Goal: Task Accomplishment & Management: Manage account settings

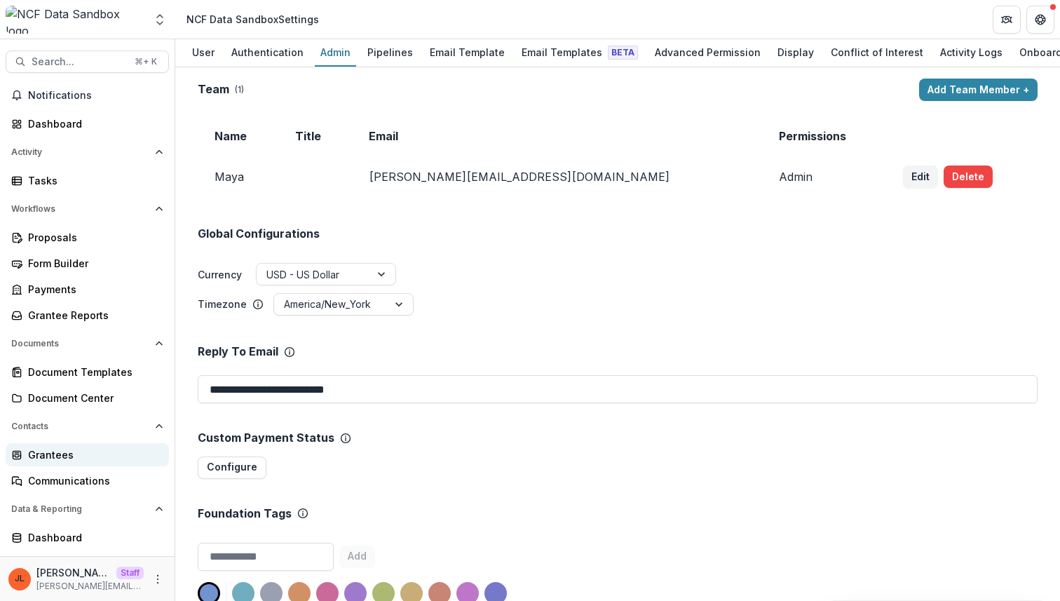
click at [73, 463] on link "Grantees" at bounding box center [87, 454] width 163 height 23
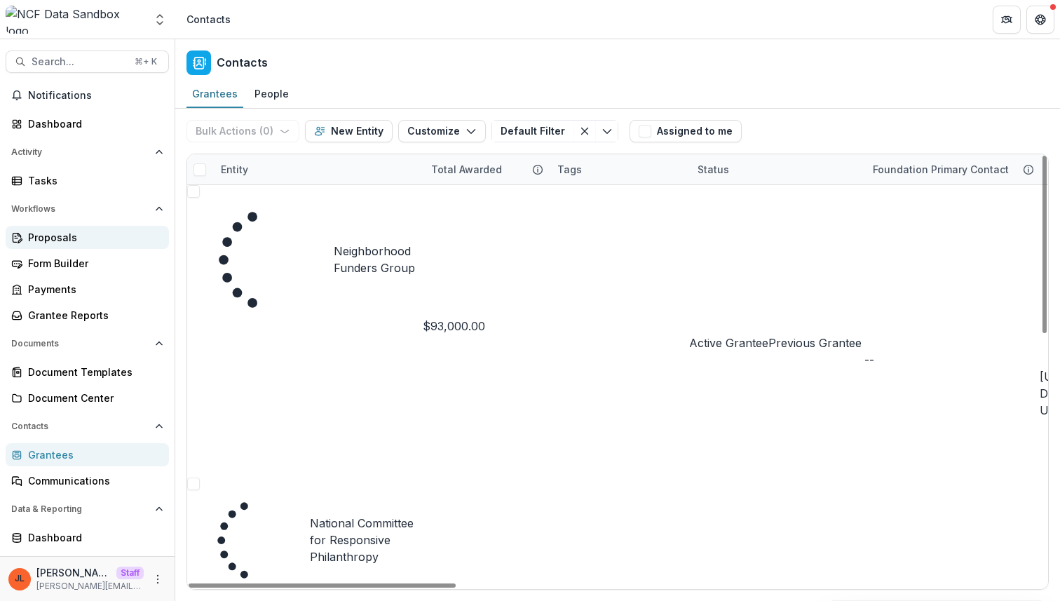
click at [62, 241] on div "Proposals" at bounding box center [93, 237] width 130 height 15
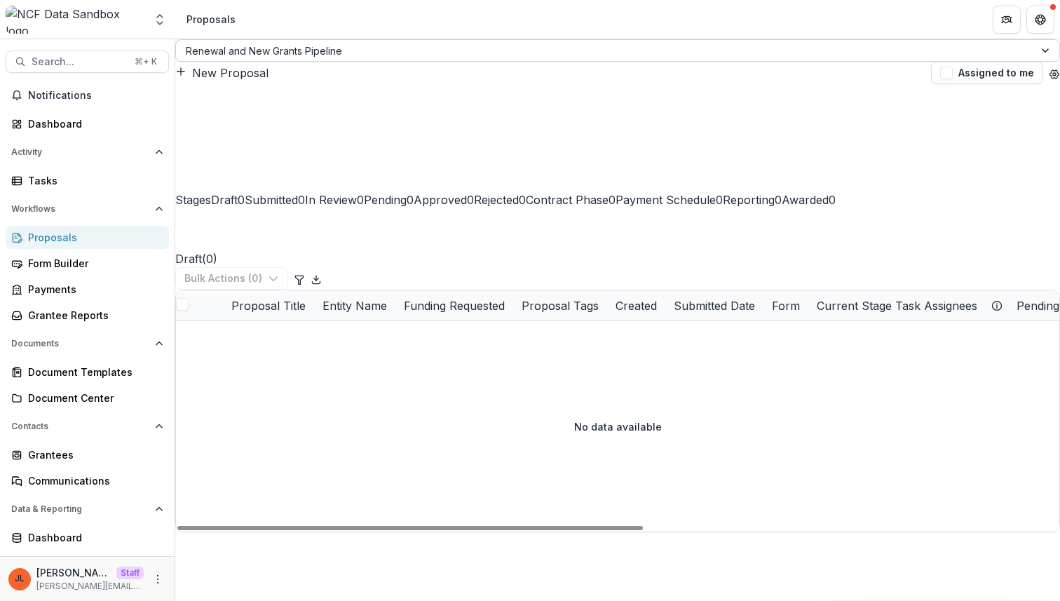
click at [285, 62] on div "Renewal and New Grants Pipeline" at bounding box center [617, 50] width 885 height 22
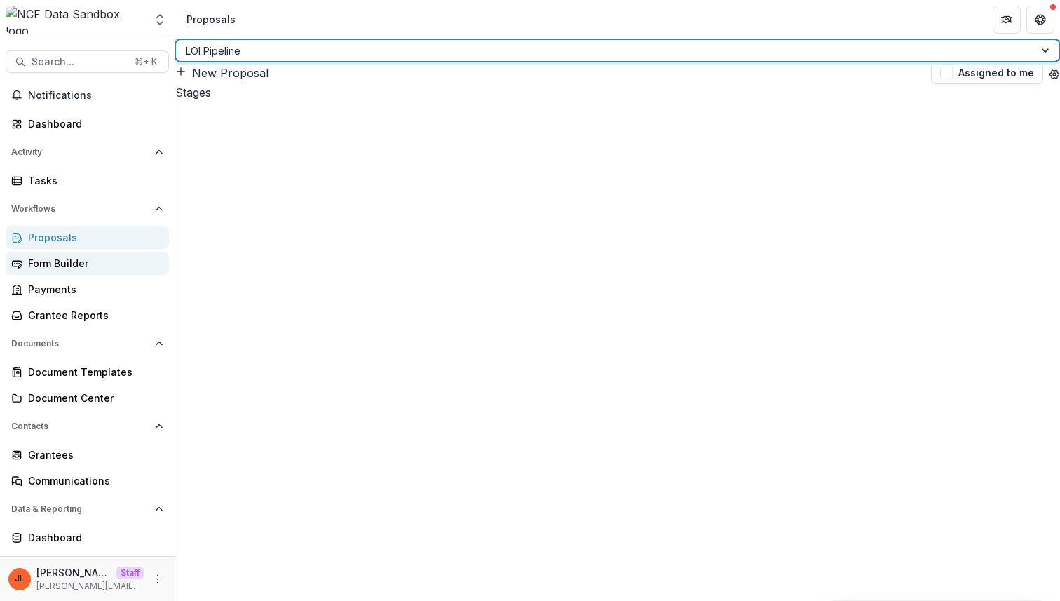
click at [80, 266] on div "Form Builder" at bounding box center [93, 263] width 130 height 15
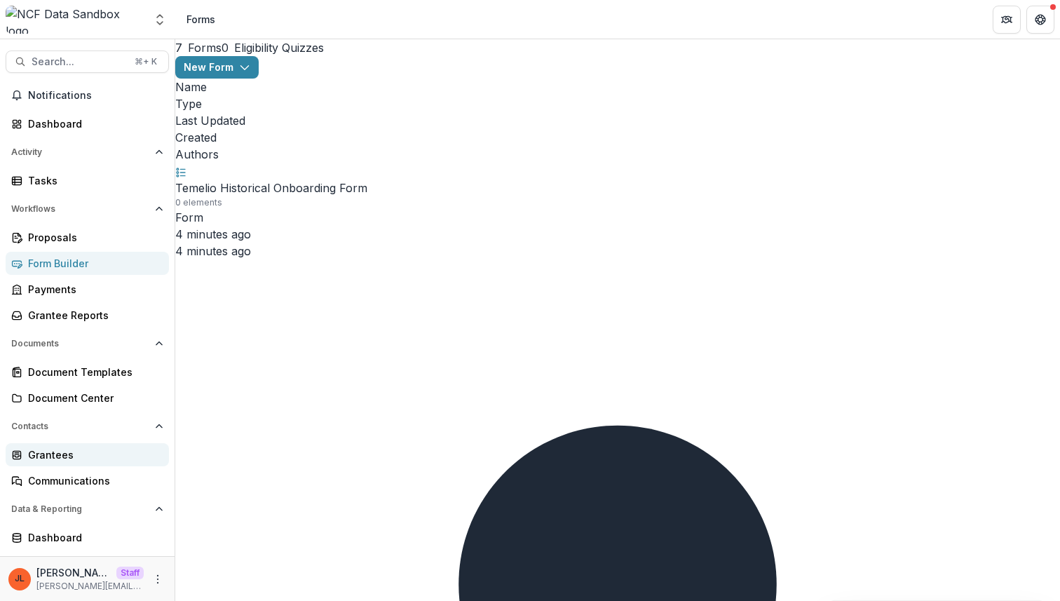
click at [93, 465] on link "Grantees" at bounding box center [87, 454] width 163 height 23
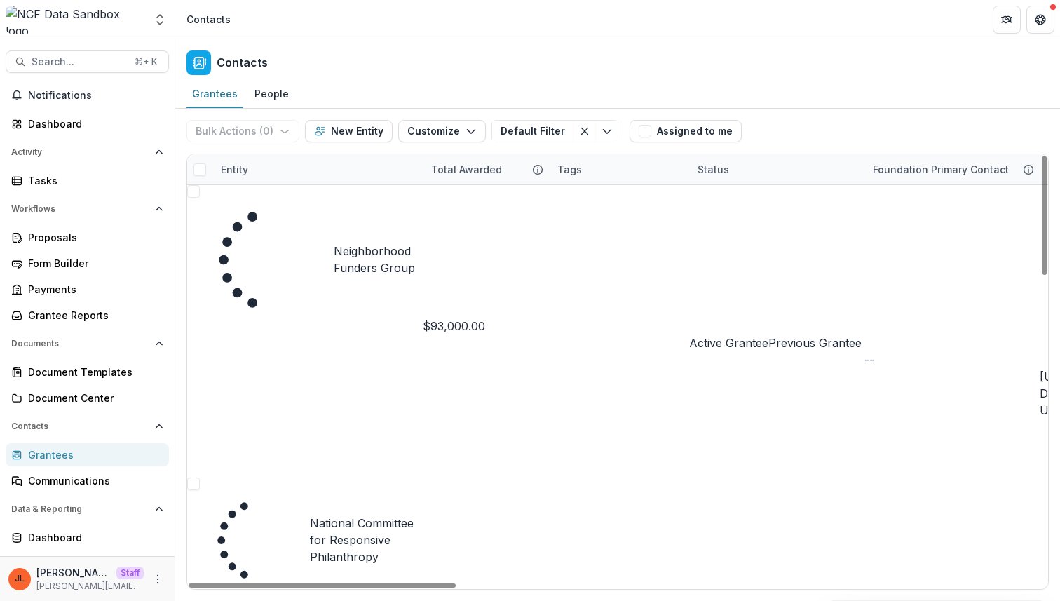
click at [372, 243] on link "Neighborhood Funders Group" at bounding box center [378, 260] width 89 height 34
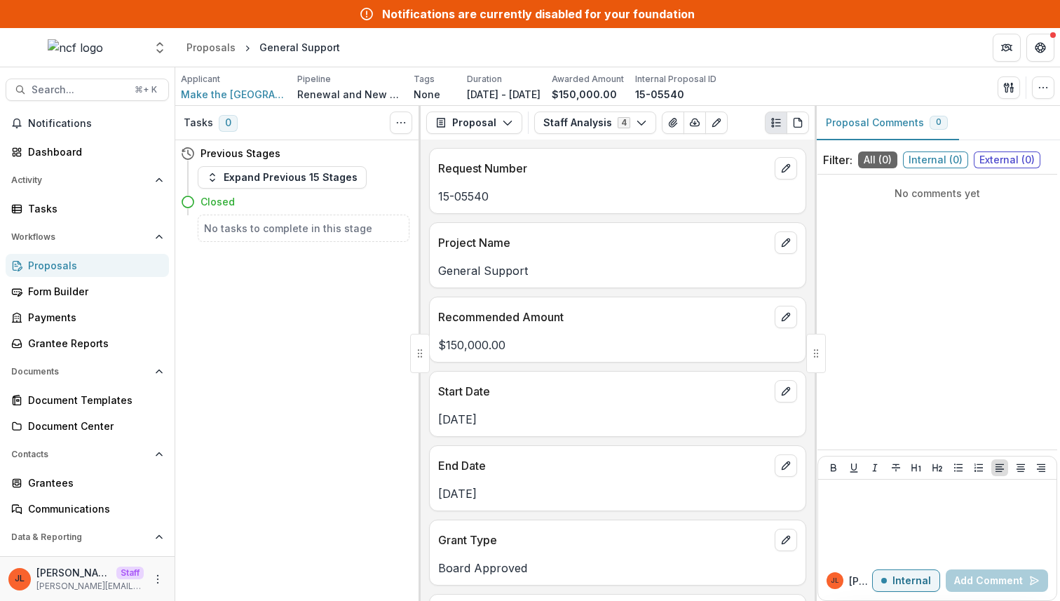
click at [337, 318] on div "Tasks 0 Show Cancelled Tasks Previous Stages Expand Previous 15 Stages Closed N…" at bounding box center [297, 353] width 245 height 495
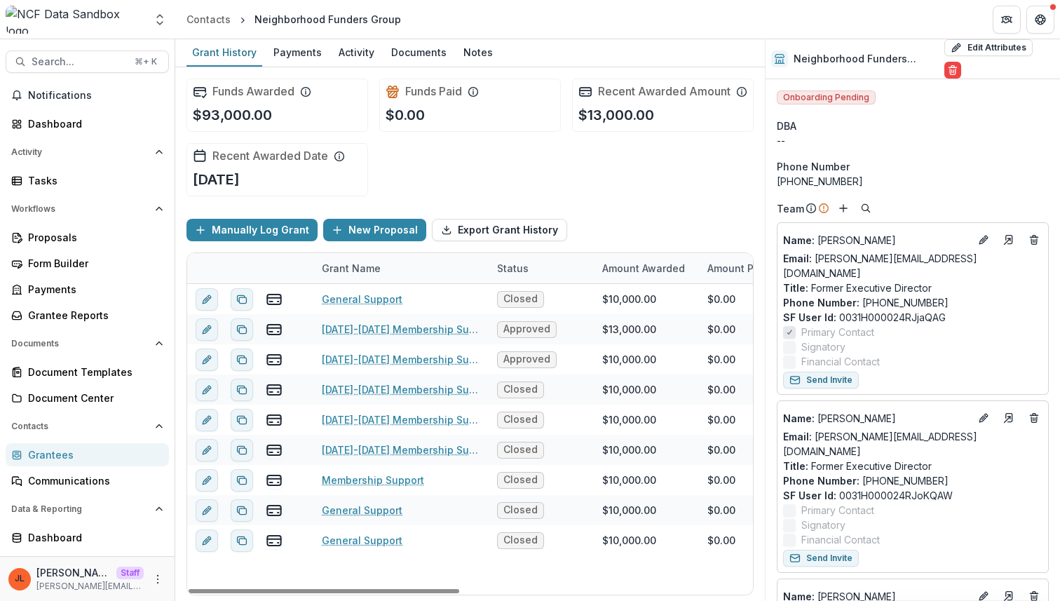
click at [83, 454] on div "Grantees" at bounding box center [93, 454] width 130 height 15
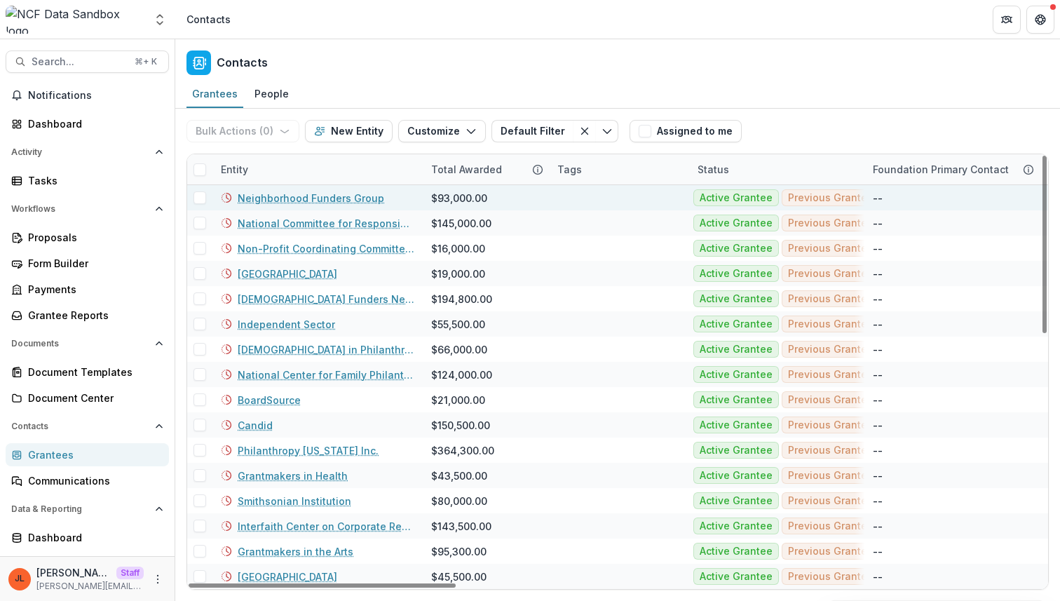
click at [255, 197] on link "Neighborhood Funders Group" at bounding box center [311, 198] width 147 height 15
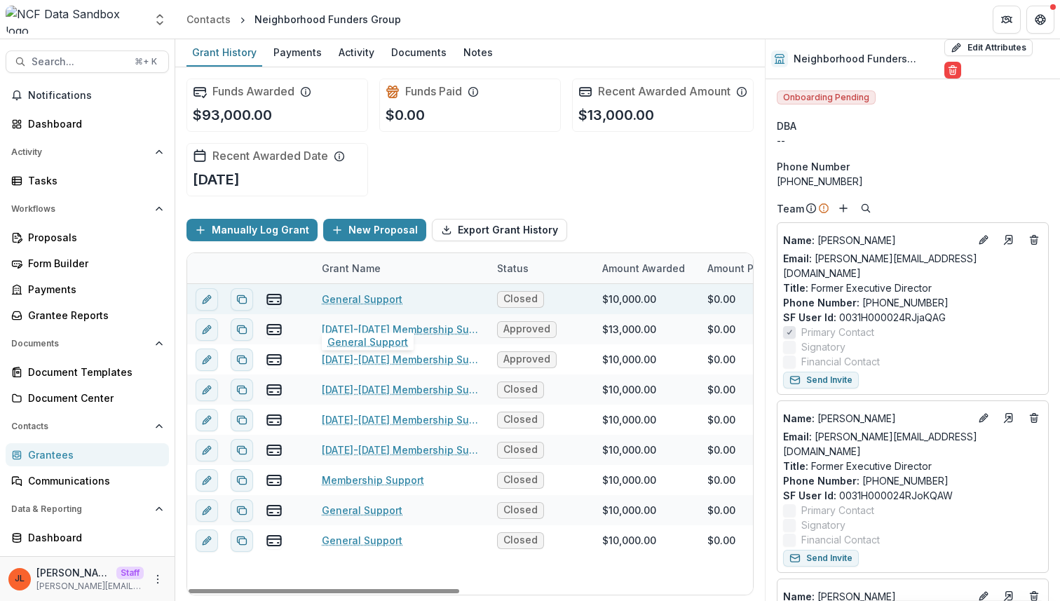
click at [376, 306] on link "General Support" at bounding box center [362, 299] width 81 height 15
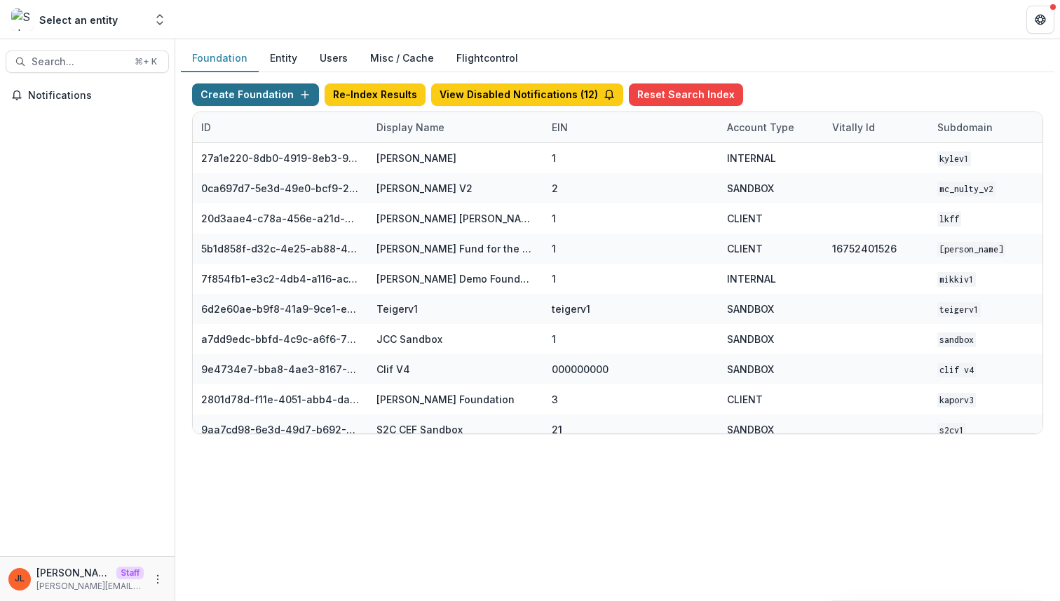
click at [285, 95] on button "Create Foundation" at bounding box center [255, 94] width 127 height 22
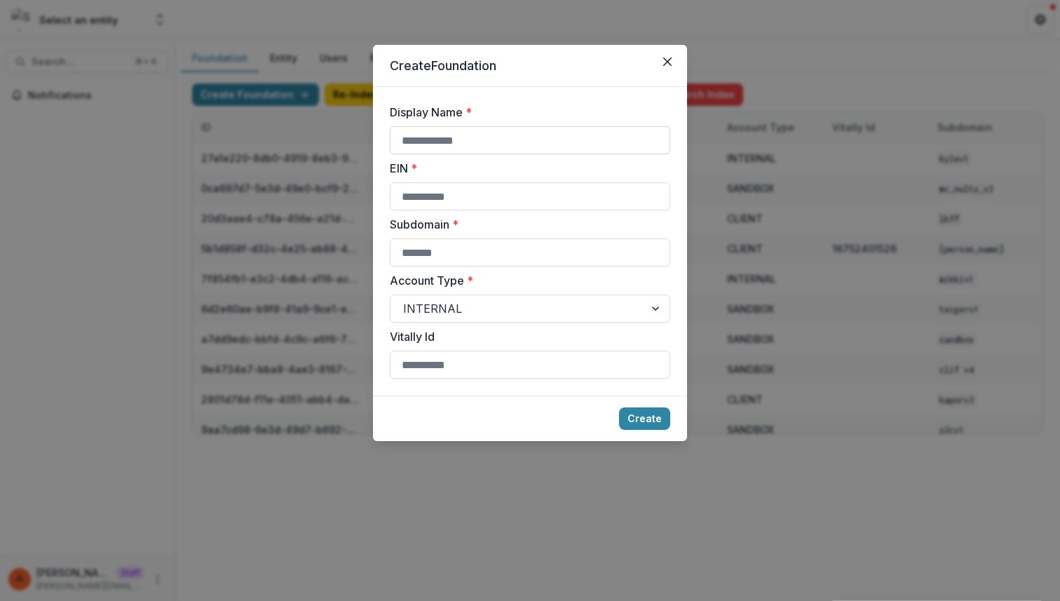
click at [492, 142] on input "Display Name *" at bounding box center [530, 140] width 280 height 28
type input "***"
type input "*"
click at [619, 407] on button "Create" at bounding box center [644, 418] width 51 height 22
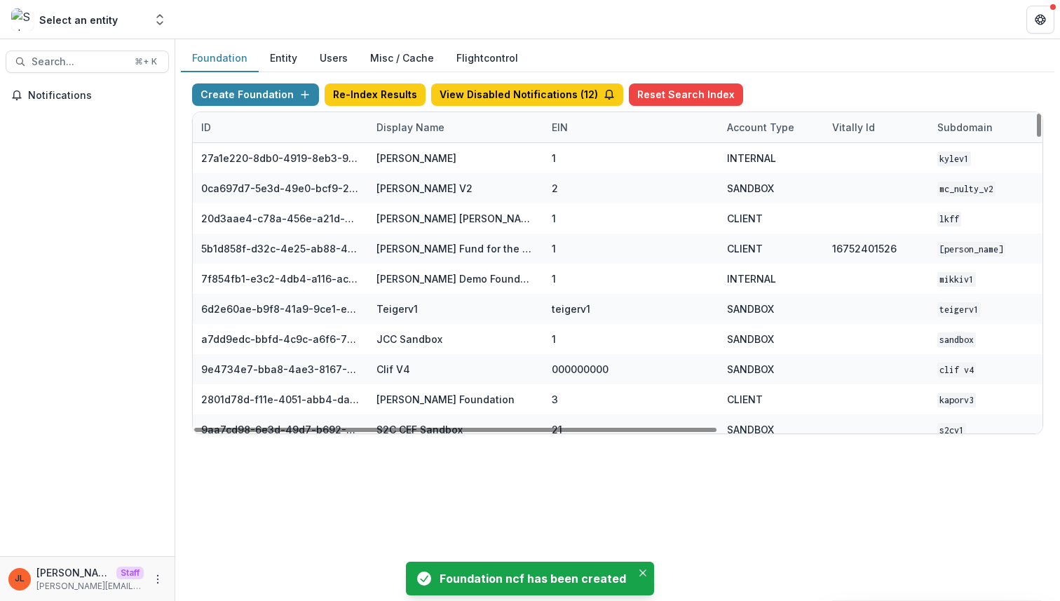
click at [406, 139] on div "Display Name" at bounding box center [455, 127] width 175 height 30
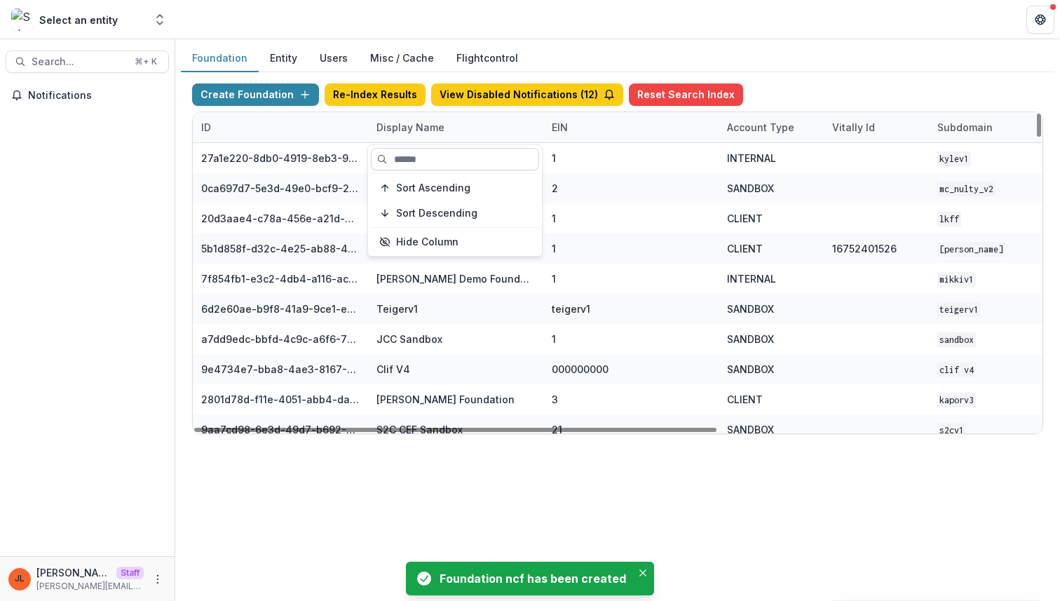
click at [405, 156] on input at bounding box center [455, 159] width 168 height 22
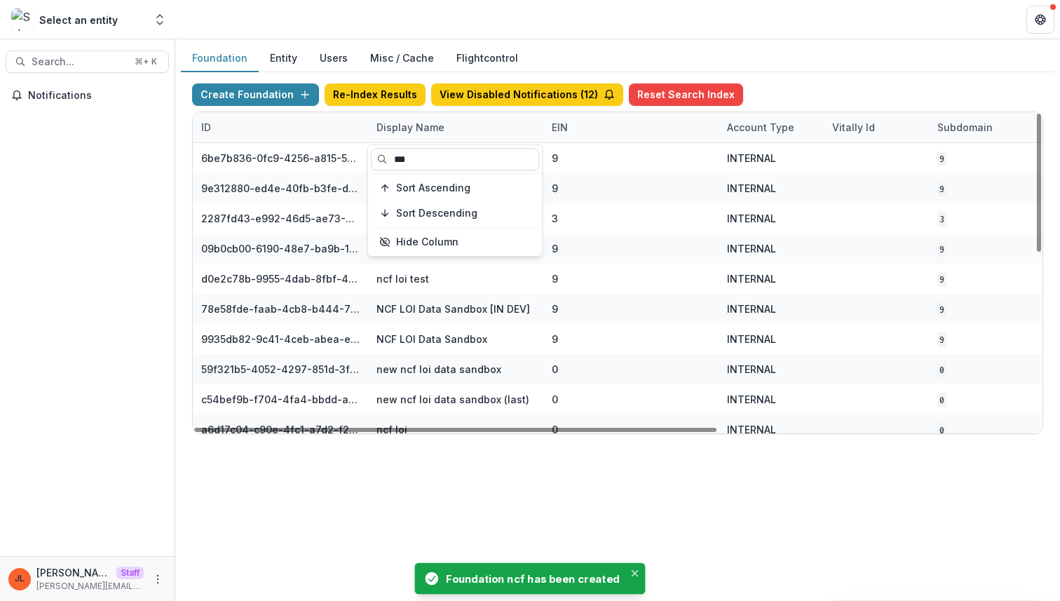
type input "***"
click at [497, 496] on div "Foundation Entity Users Misc / Cache Flightcontrol Create Foundation Re-Index R…" at bounding box center [617, 320] width 885 height 562
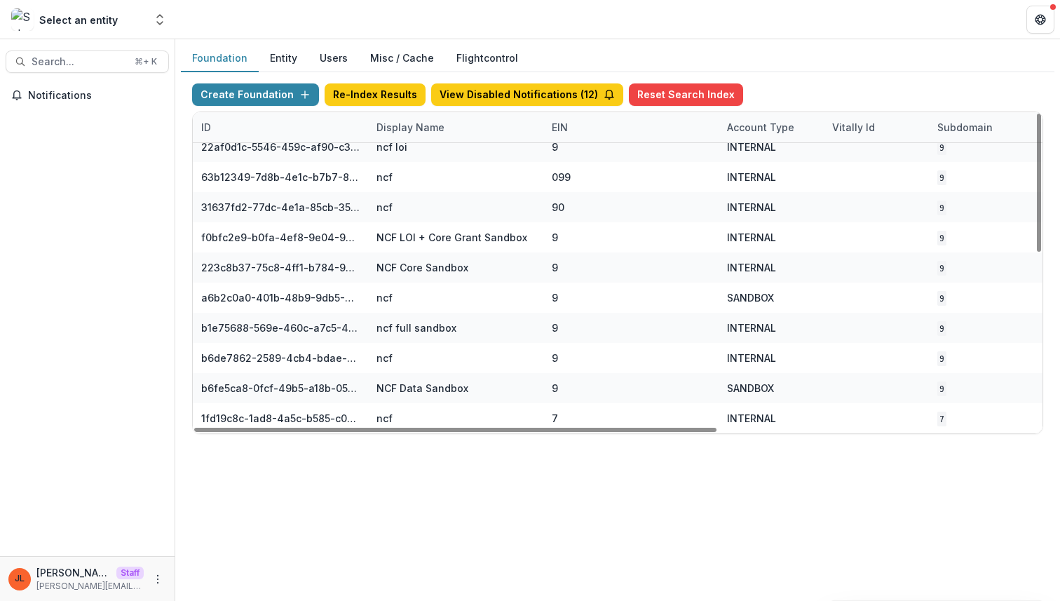
scroll to position [403, 517]
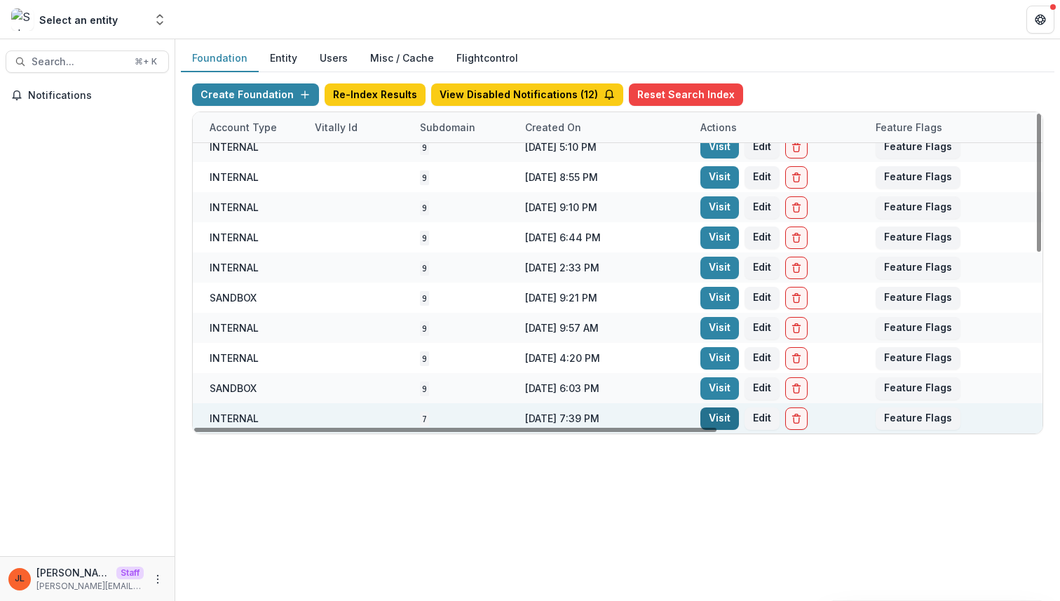
click at [706, 413] on link "Visit" at bounding box center [719, 418] width 39 height 22
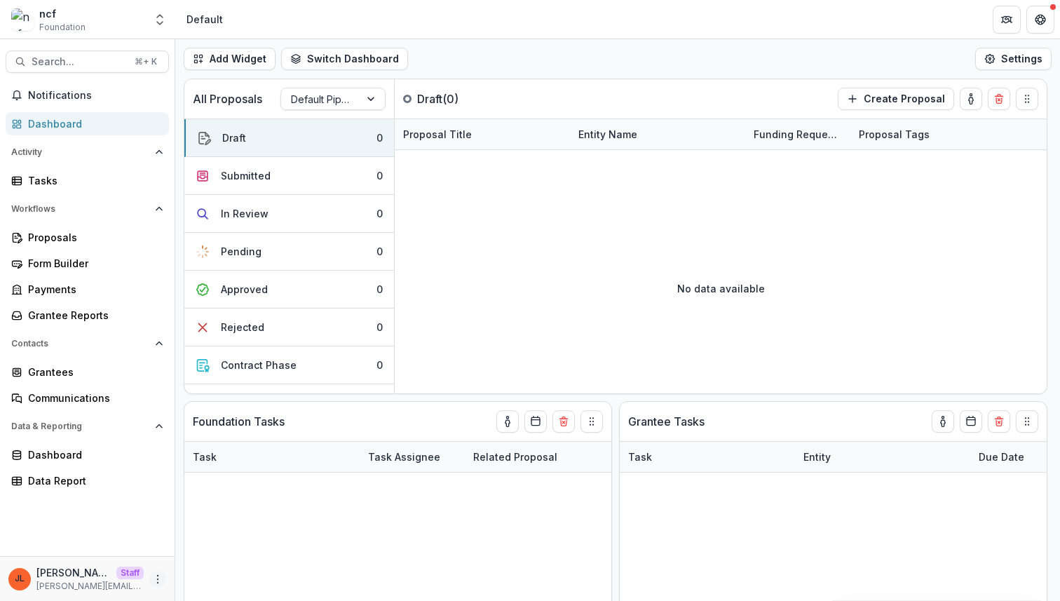
click at [159, 575] on icon "More" at bounding box center [157, 579] width 11 height 11
click at [243, 539] on link "User Settings" at bounding box center [250, 549] width 150 height 23
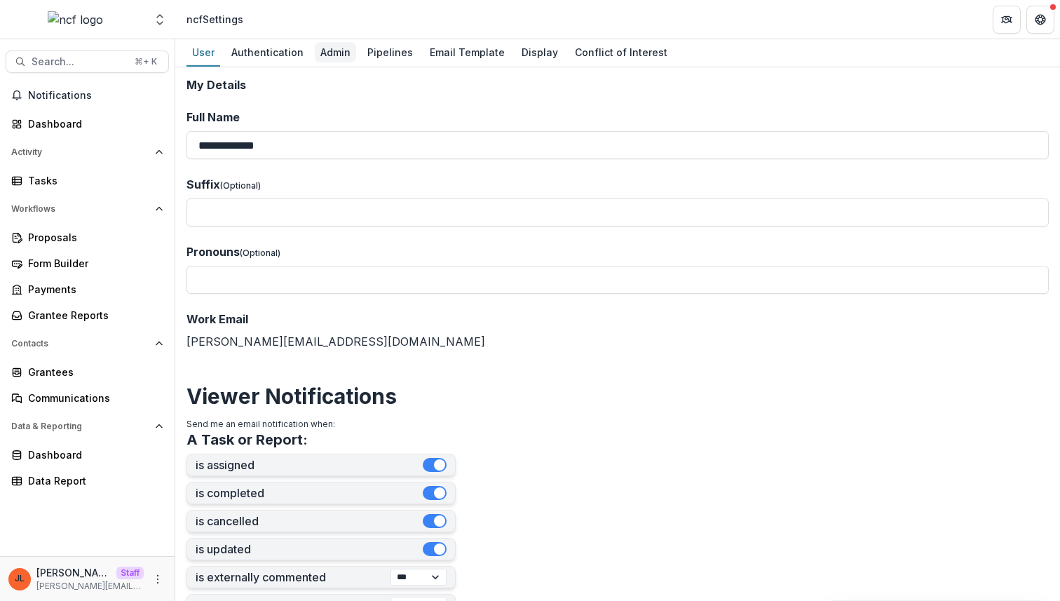
click at [339, 60] on div "Admin" at bounding box center [335, 52] width 41 height 20
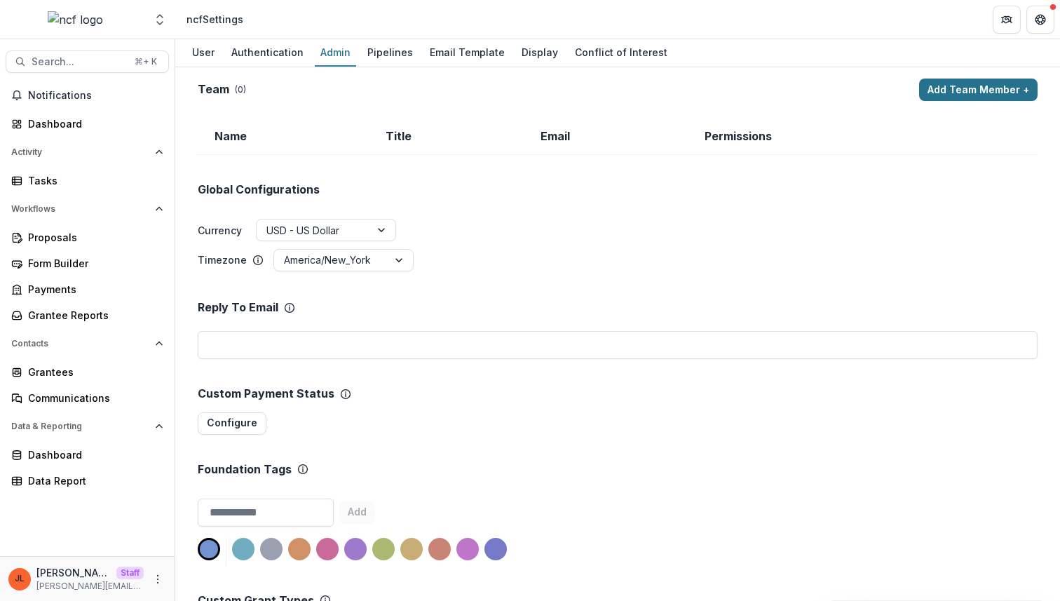
click at [923, 79] on button "Add Team Member +" at bounding box center [978, 90] width 118 height 22
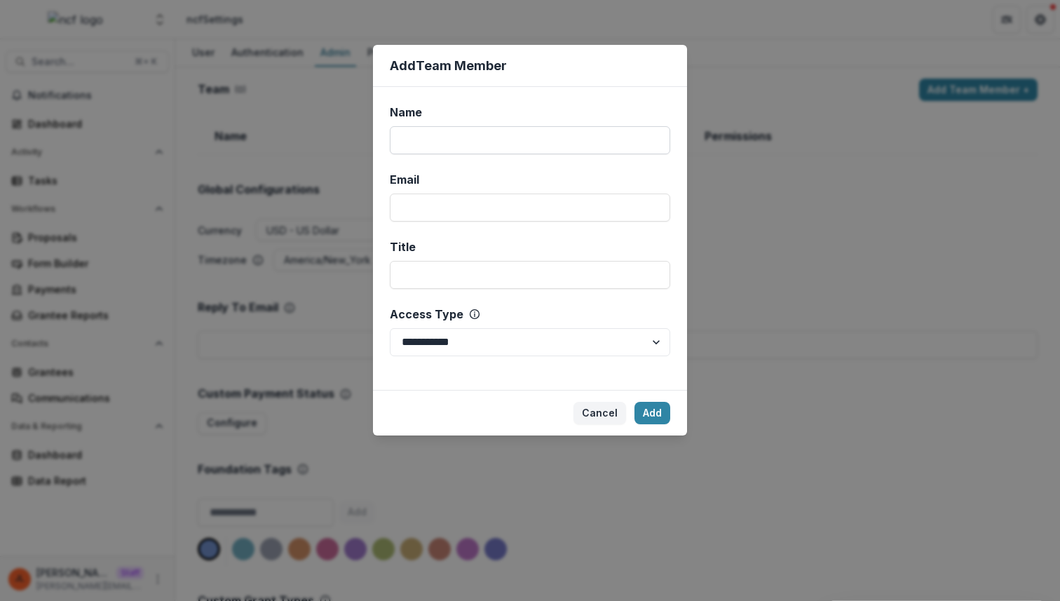
click at [607, 150] on input "Name" at bounding box center [530, 140] width 280 height 28
type input "****"
type input "**********"
select select "*****"
click button "Add" at bounding box center [653, 413] width 36 height 22
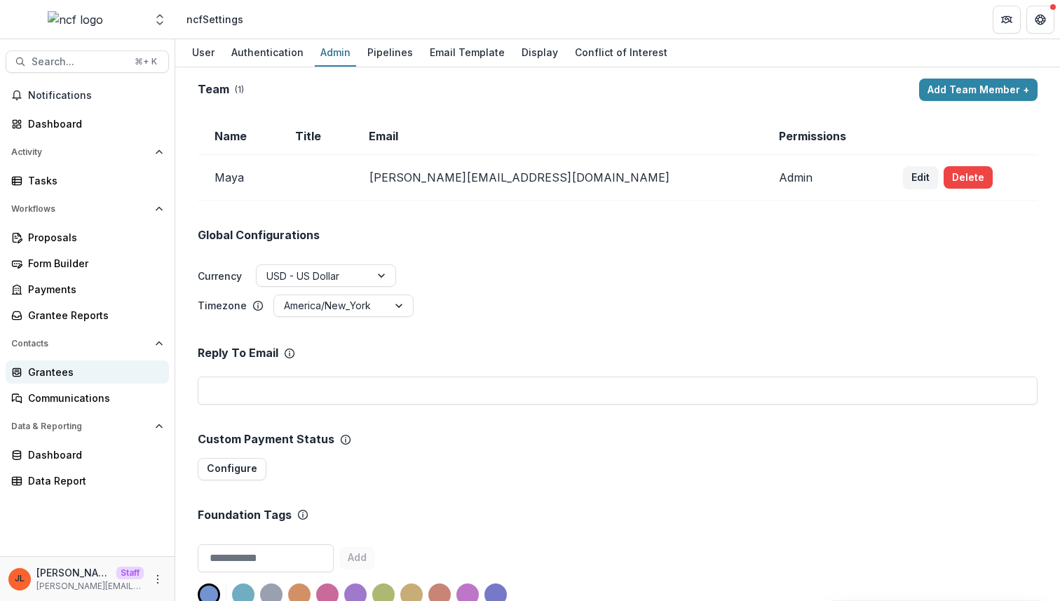
click at [54, 375] on div "Grantees" at bounding box center [93, 372] width 130 height 15
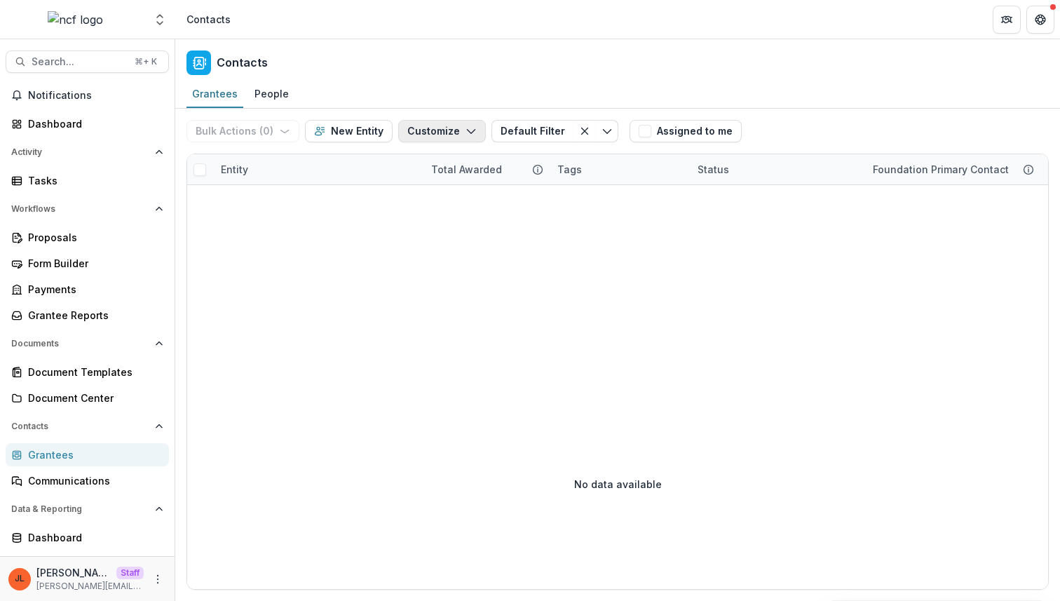
click at [439, 137] on button "Customize" at bounding box center [442, 131] width 88 height 22
click at [428, 165] on button "New Custom Field" at bounding box center [400, 162] width 154 height 23
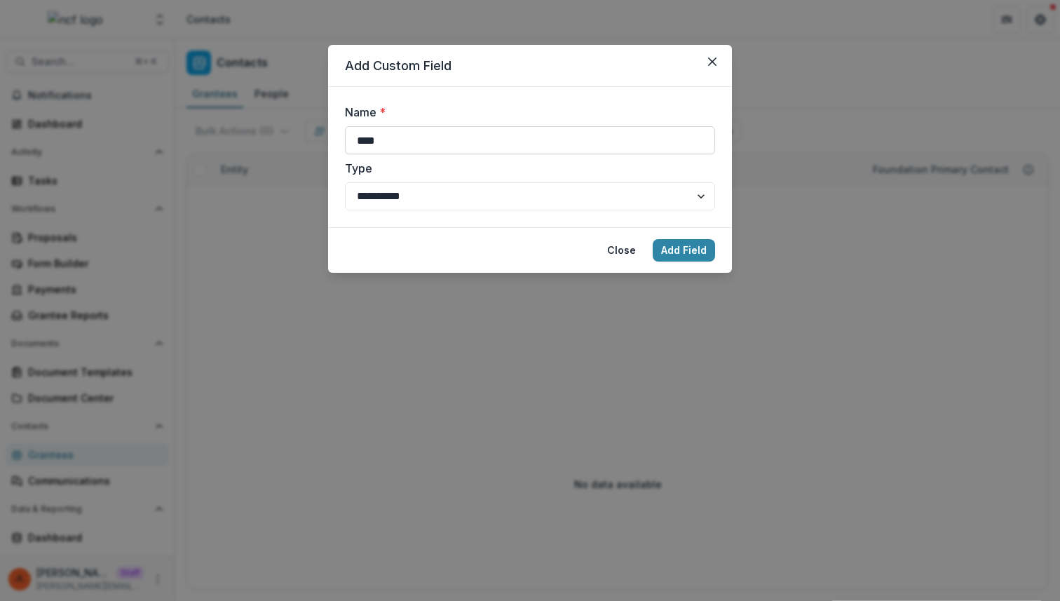
click at [428, 150] on input "****" at bounding box center [530, 140] width 370 height 28
type input "*****"
click at [688, 253] on button "Add Field" at bounding box center [684, 250] width 62 height 22
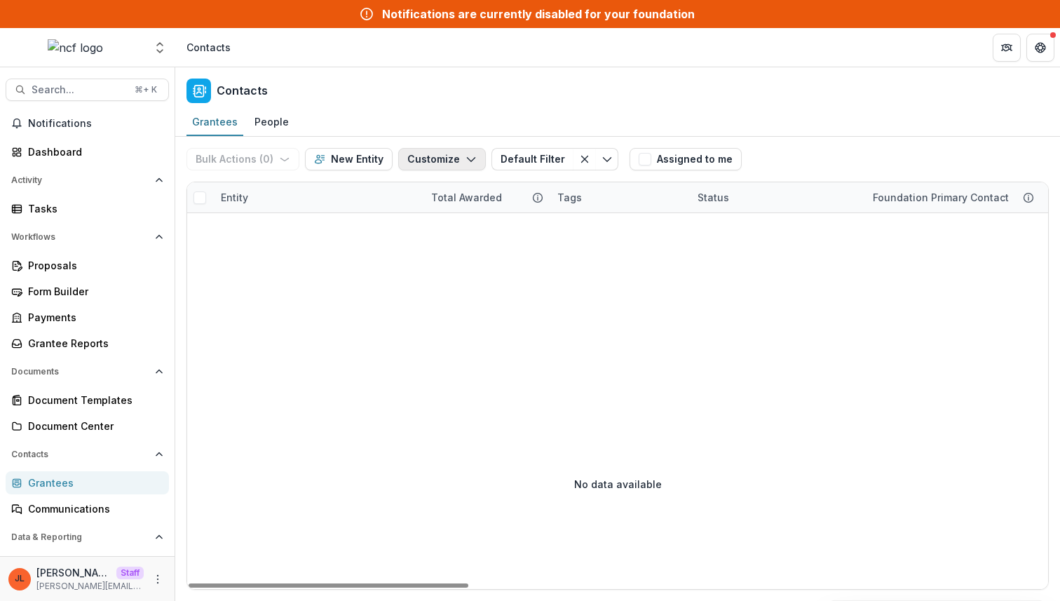
click at [435, 165] on button "Customize" at bounding box center [442, 159] width 88 height 22
click at [429, 185] on button "New Custom Field" at bounding box center [400, 190] width 154 height 23
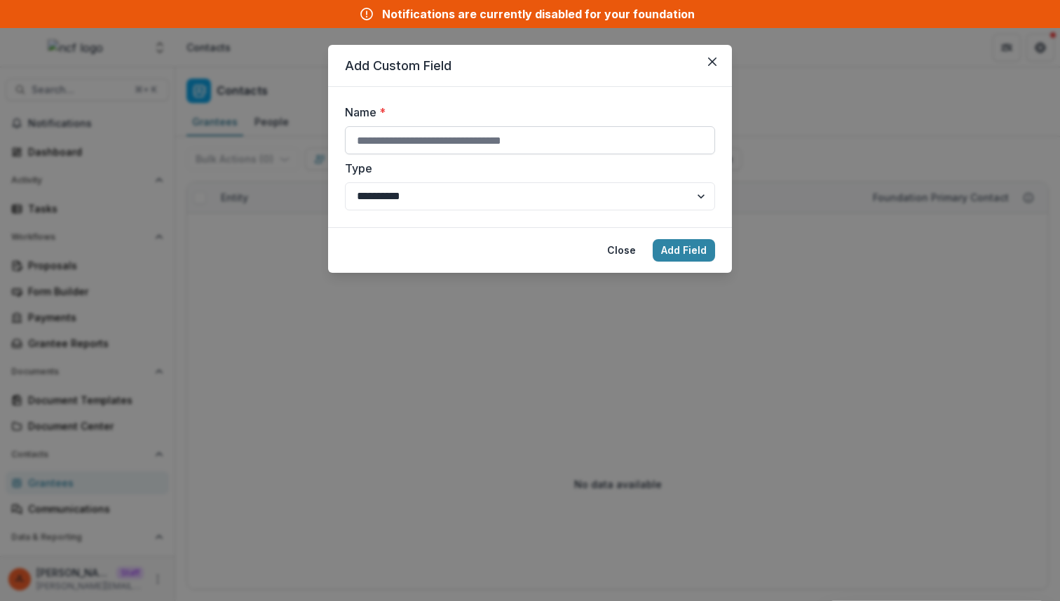
click at [489, 144] on input "Name *" at bounding box center [530, 140] width 370 height 28
type input "**********"
click at [724, 252] on footer "Close Add Field" at bounding box center [530, 250] width 404 height 46
click at [686, 250] on button "Add Field" at bounding box center [684, 250] width 62 height 22
